Goal: Entertainment & Leisure: Consume media (video, audio)

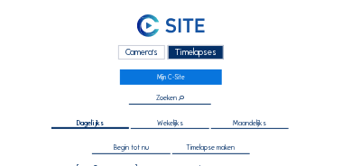
click at [146, 52] on div "Camera's" at bounding box center [142, 52] width 48 height 15
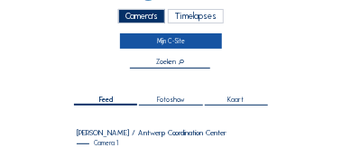
scroll to position [36, 0]
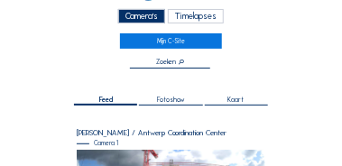
click at [177, 17] on div "Timelapses" at bounding box center [196, 16] width 57 height 15
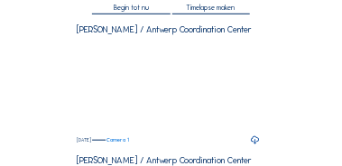
scroll to position [163, 0]
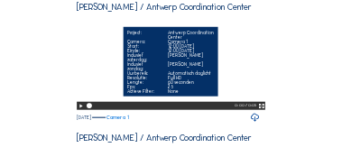
click at [79, 110] on icon at bounding box center [81, 106] width 6 height 8
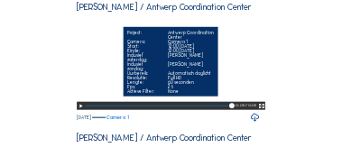
click at [79, 110] on icon at bounding box center [81, 106] width 6 height 8
click at [81, 110] on icon at bounding box center [81, 106] width 6 height 8
